Goal: Information Seeking & Learning: Learn about a topic

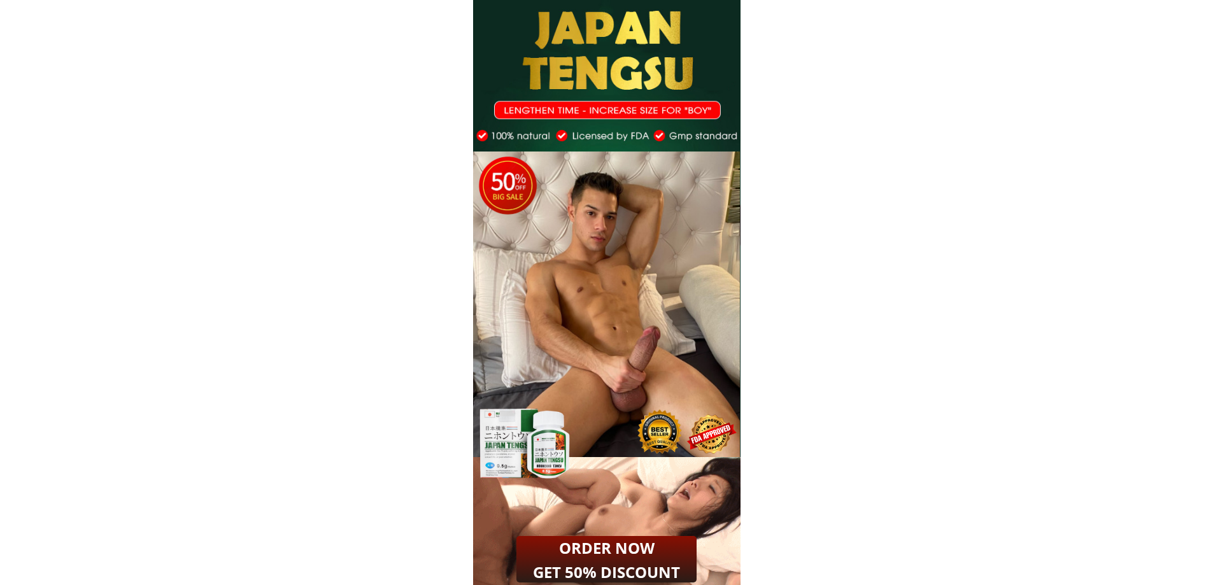
drag, startPoint x: 491, startPoint y: 136, endPoint x: 694, endPoint y: 146, distance: 202.8
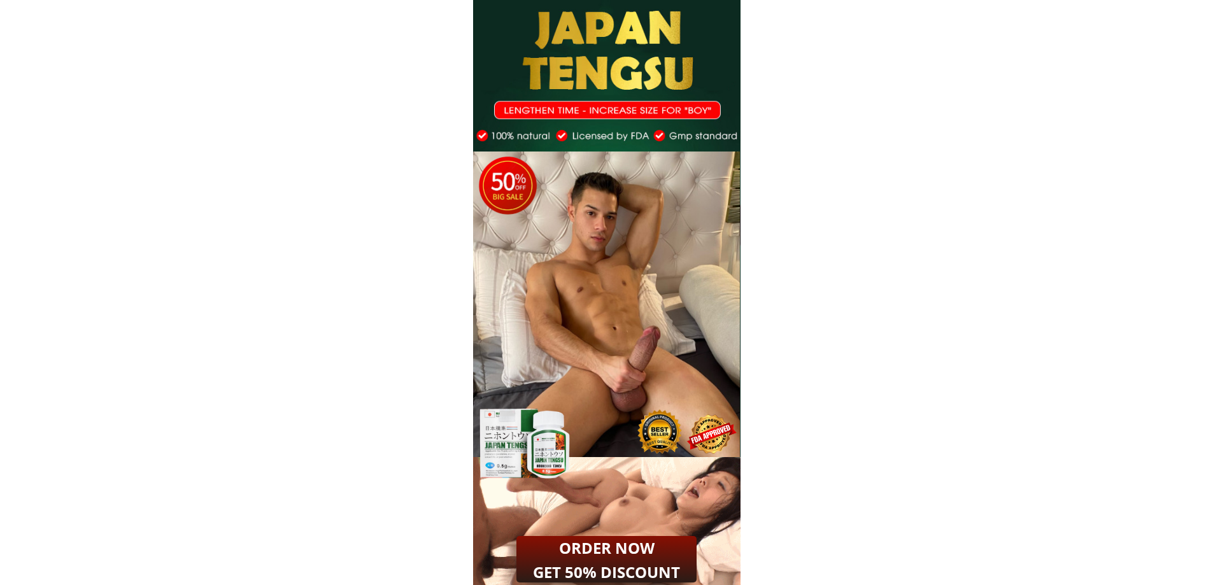
click at [688, 138] on div "4 6 4 6" at bounding box center [606, 230] width 267 height 460
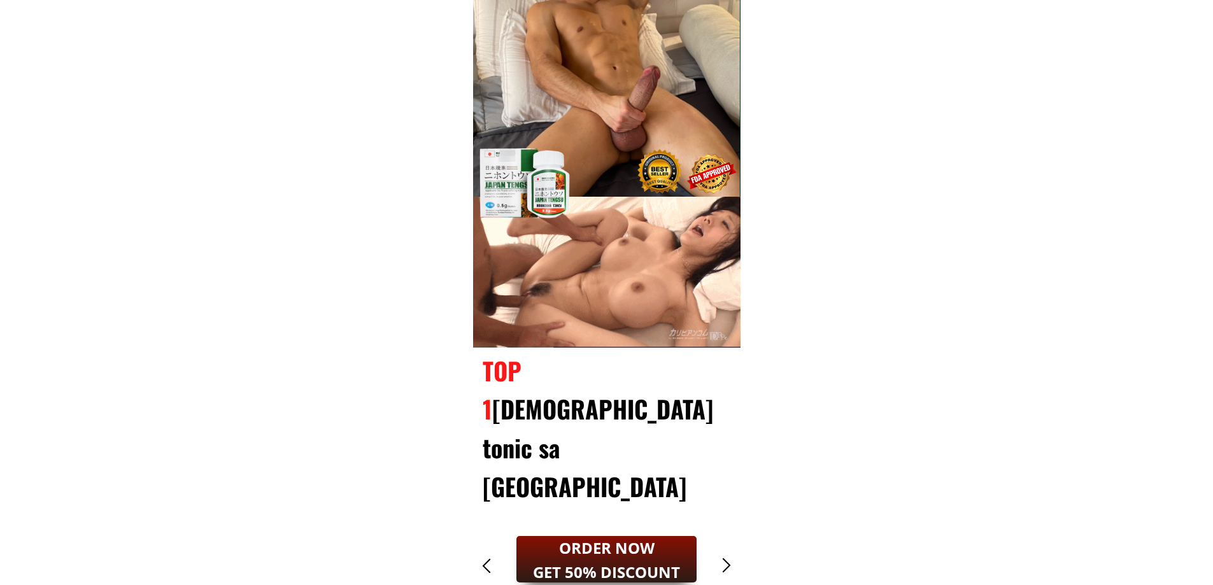
scroll to position [318, 0]
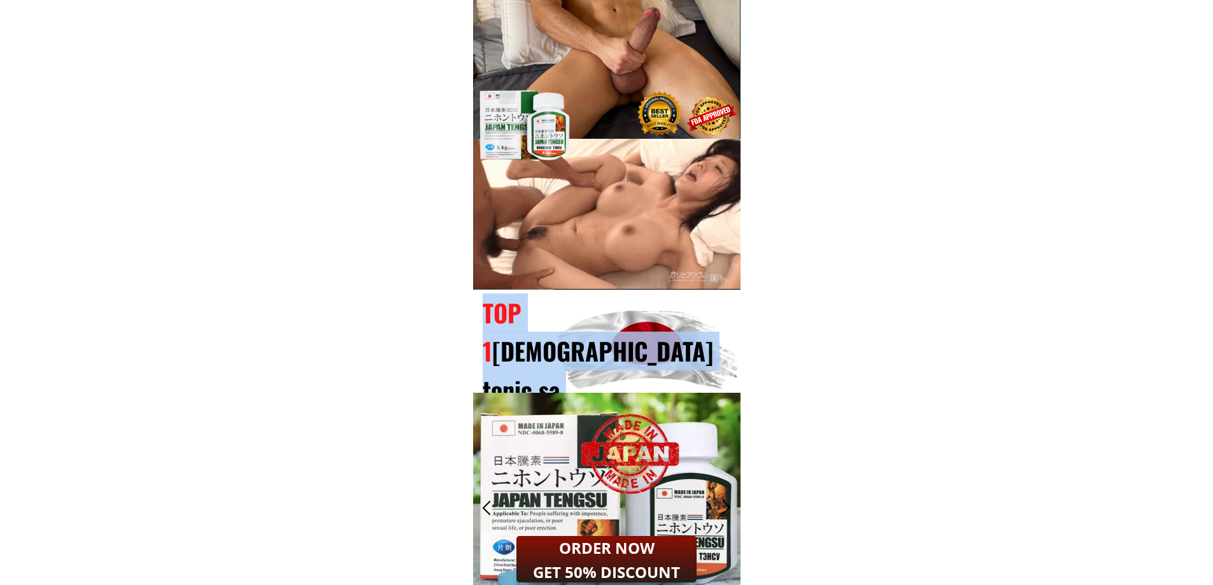
drag, startPoint x: 483, startPoint y: 306, endPoint x: 543, endPoint y: 353, distance: 76.1
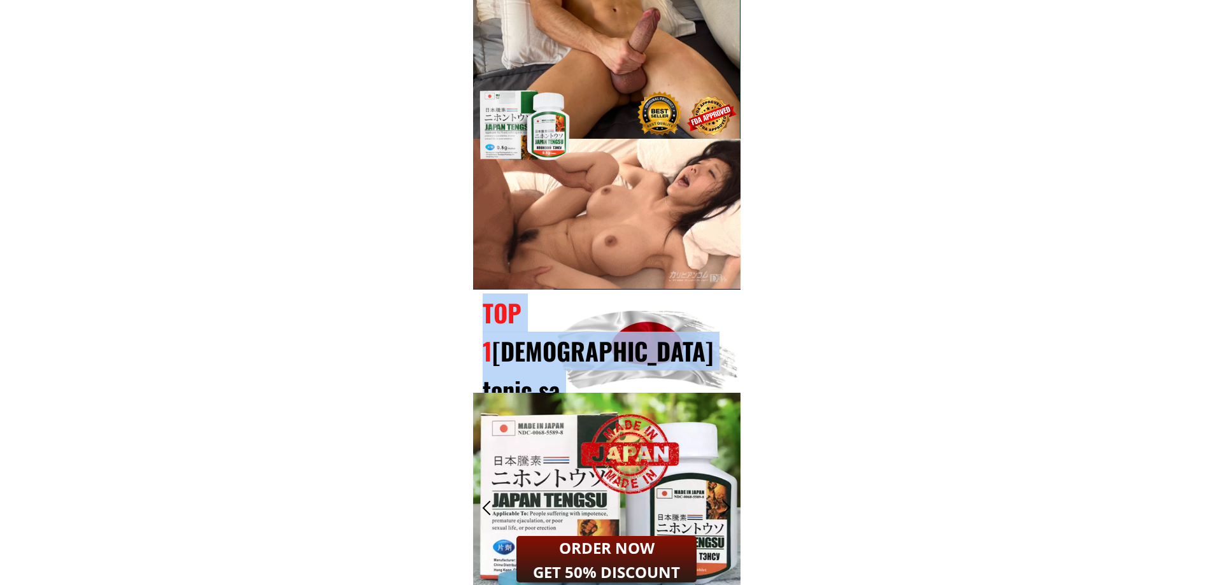
click at [543, 353] on div "TOP 1 [DEMOGRAPHIC_DATA] tonic sa [GEOGRAPHIC_DATA]" at bounding box center [610, 371] width 254 height 155
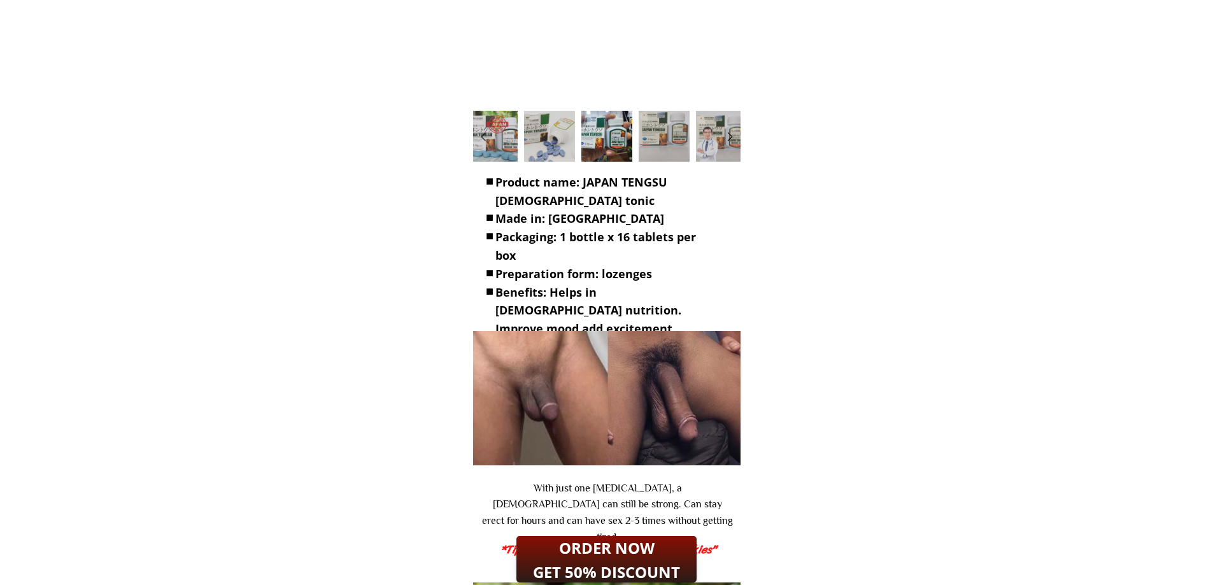
scroll to position [892, 0]
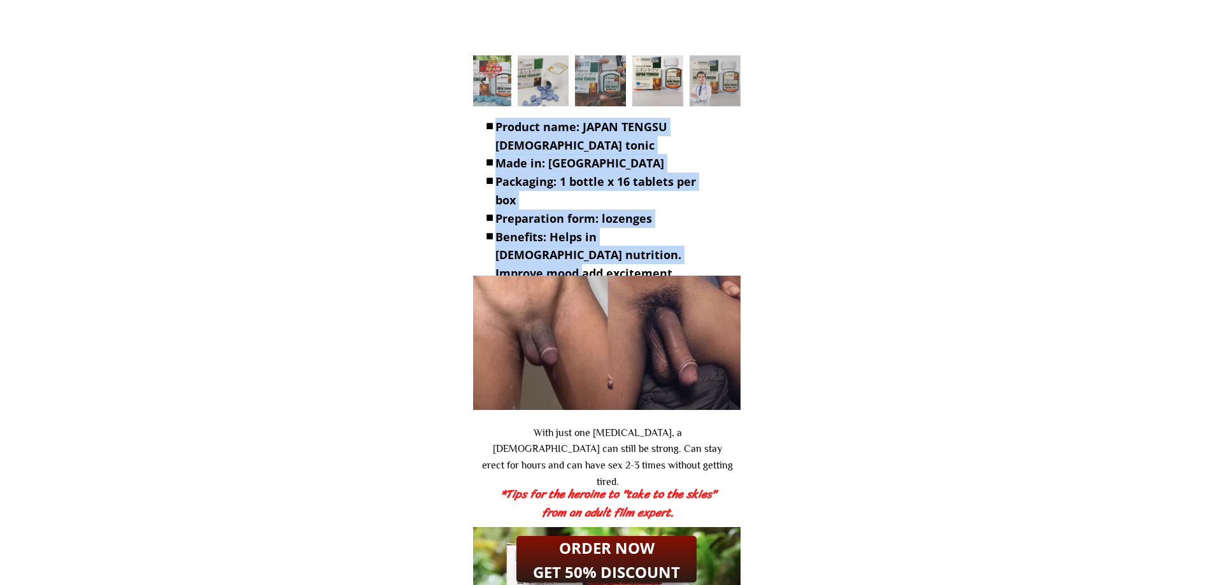
drag, startPoint x: 497, startPoint y: 122, endPoint x: 674, endPoint y: 264, distance: 227.5
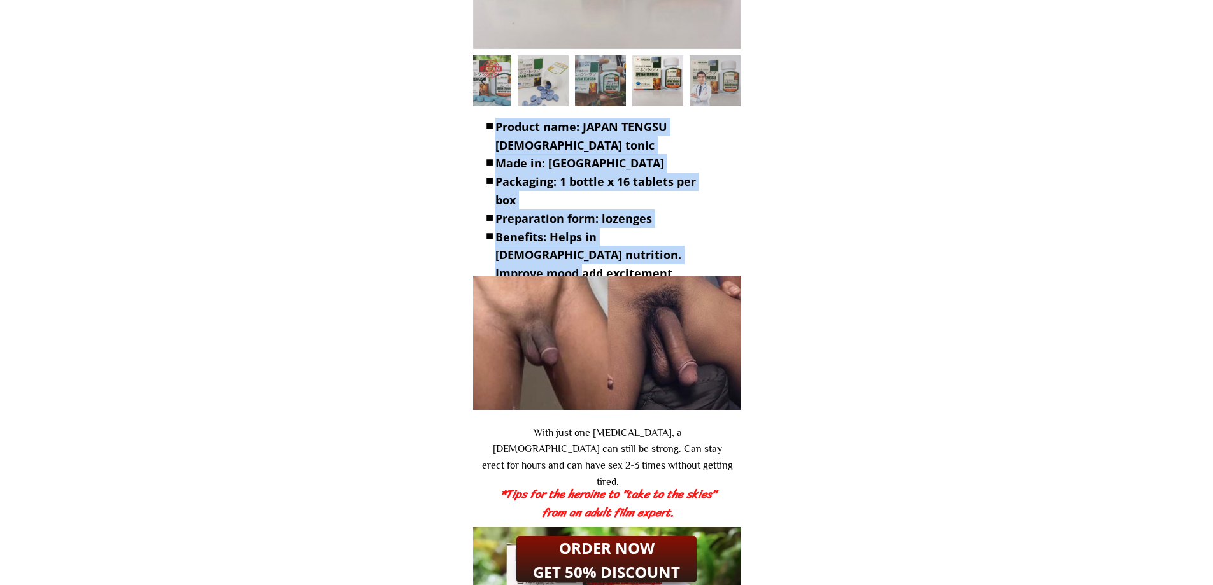
click at [674, 264] on ul "Product name: JAPAN TENGSU [DEMOGRAPHIC_DATA] tonic Made in: [GEOGRAPHIC_DATA] …" at bounding box center [601, 200] width 231 height 165
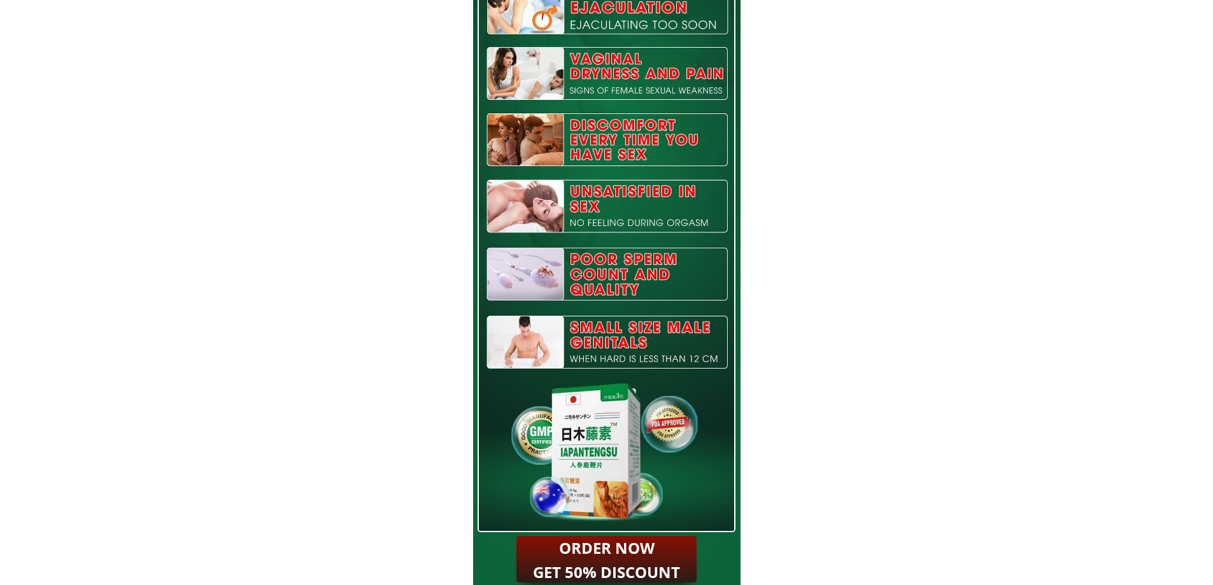
scroll to position [6560, 0]
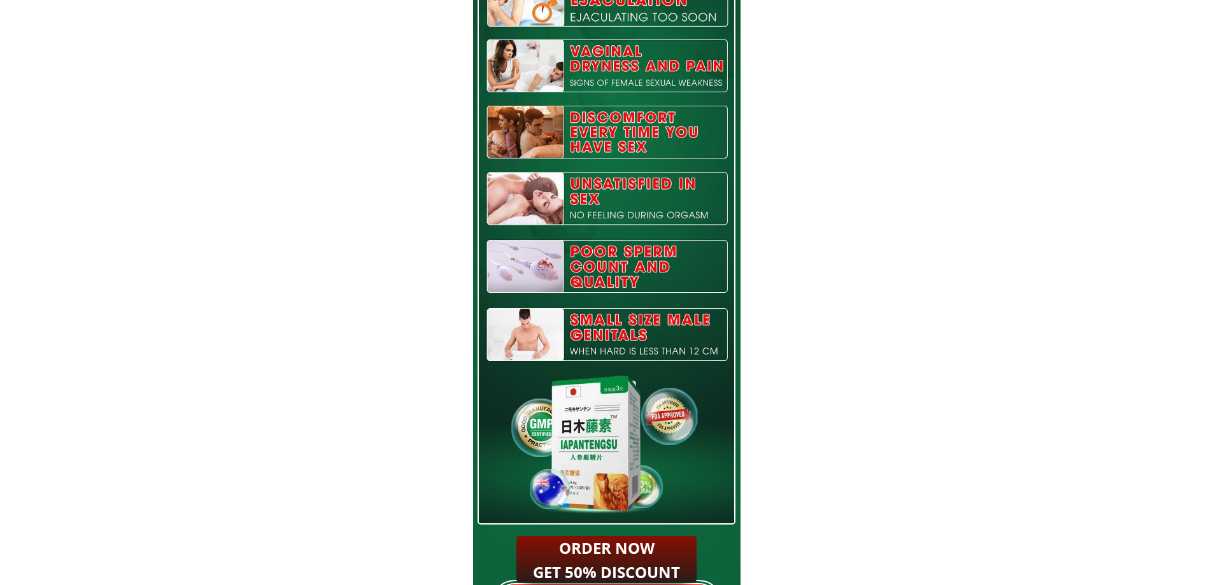
drag, startPoint x: 567, startPoint y: 177, endPoint x: 696, endPoint y: 341, distance: 208.6
click at [696, 341] on div at bounding box center [607, 132] width 259 height 788
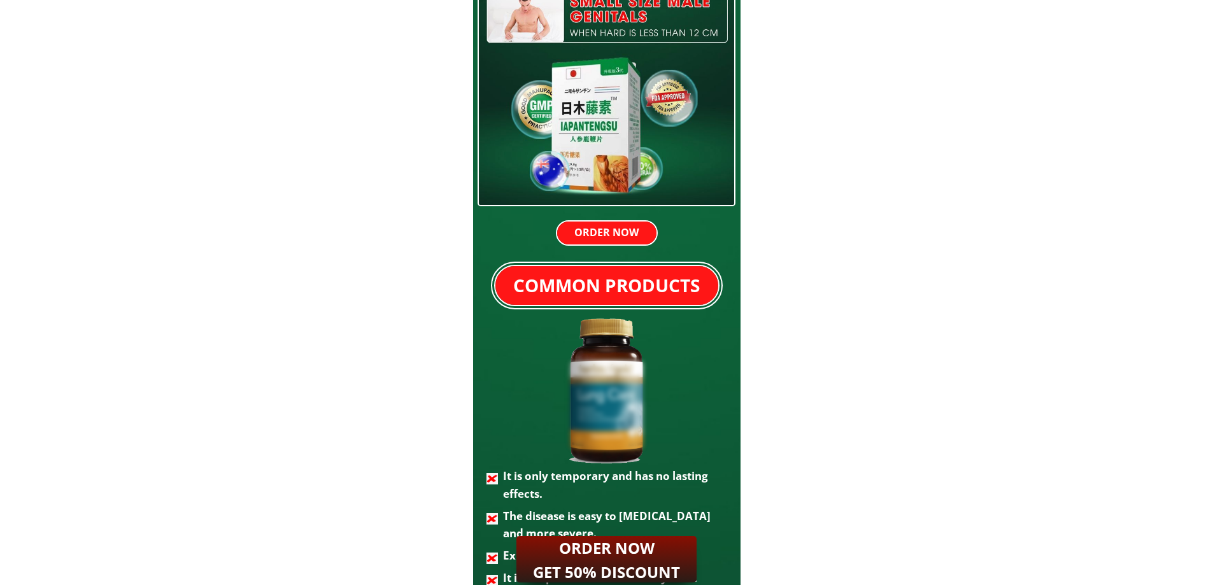
scroll to position [6942, 0]
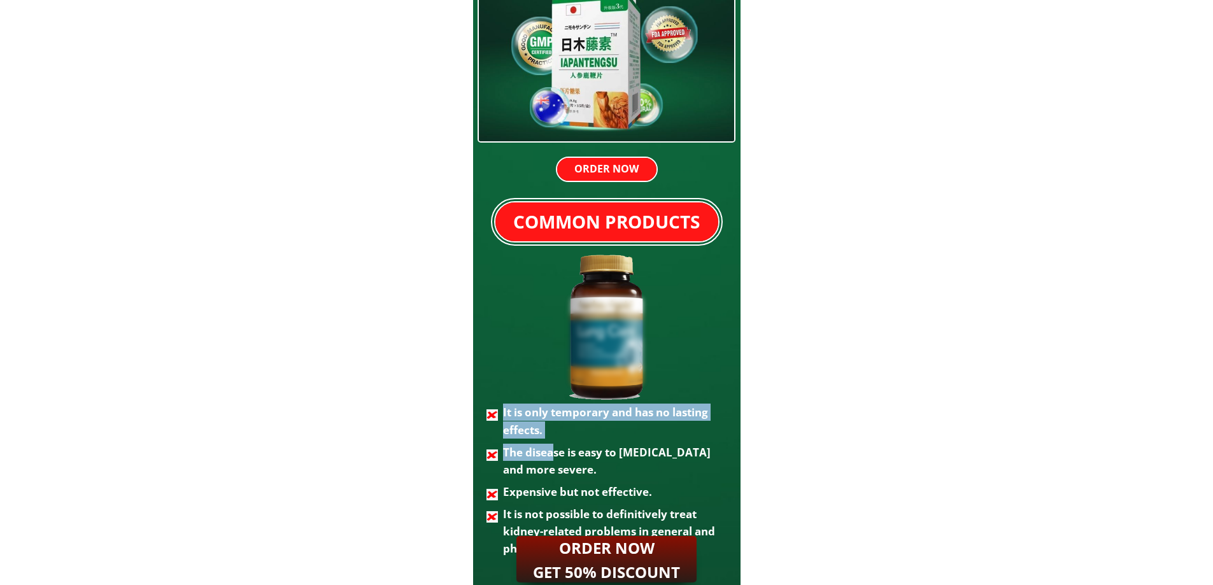
drag, startPoint x: 501, startPoint y: 407, endPoint x: 556, endPoint y: 454, distance: 72.7
click at [556, 454] on ul "It is only temporary and has no lasting effects. The disease is easy to [MEDICA…" at bounding box center [607, 480] width 241 height 153
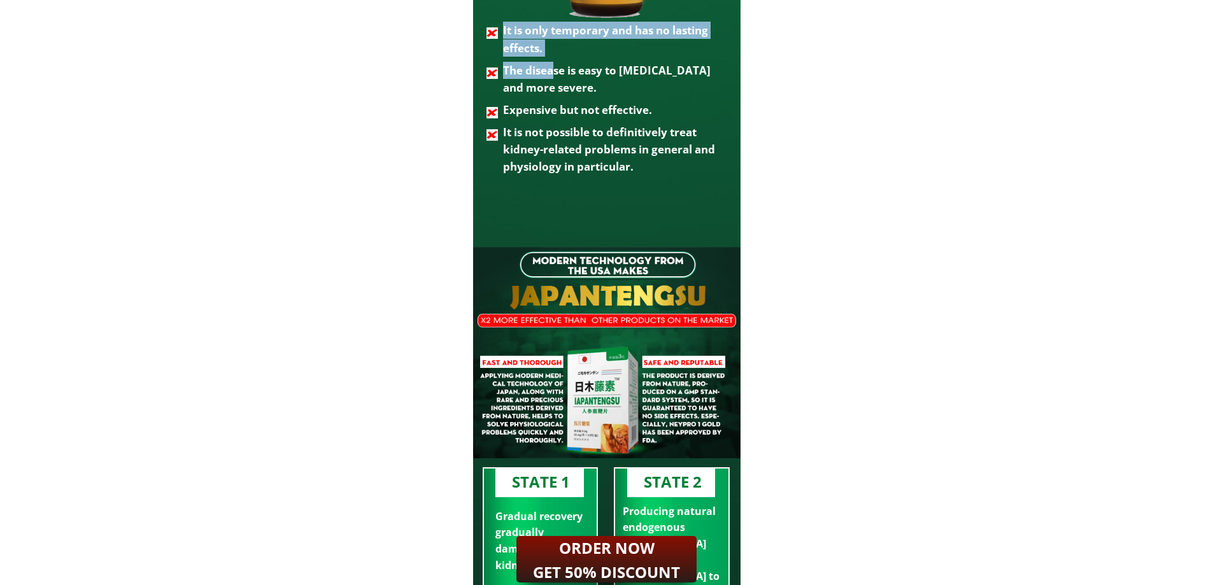
scroll to position [12568, 0]
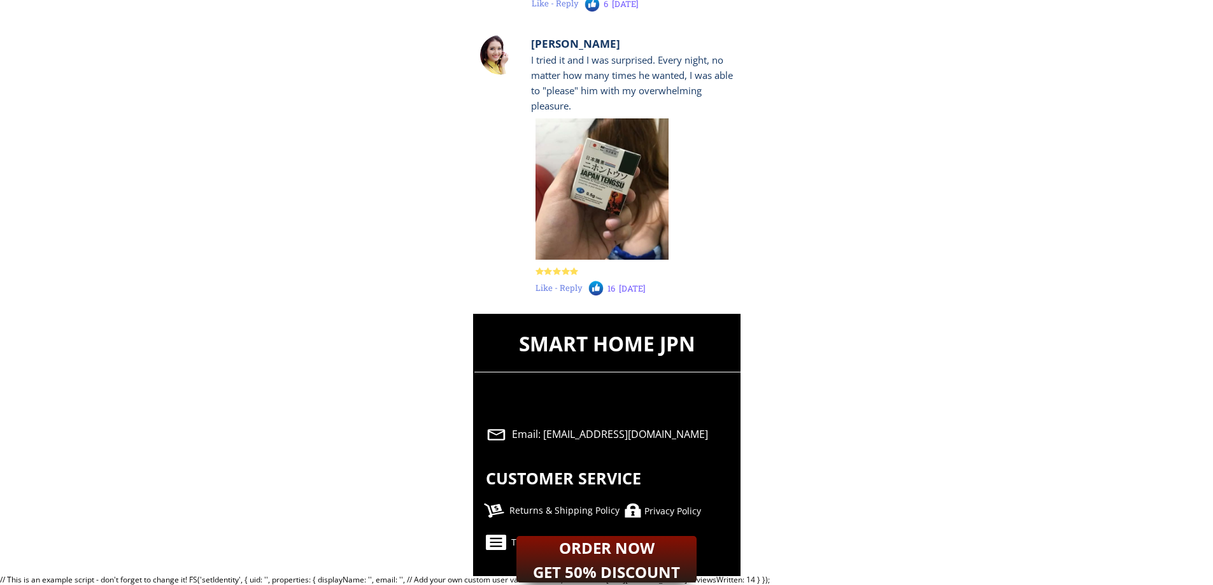
click at [660, 508] on div "Privacy Policy" at bounding box center [713, 511] width 136 height 14
